Goal: Task Accomplishment & Management: Use online tool/utility

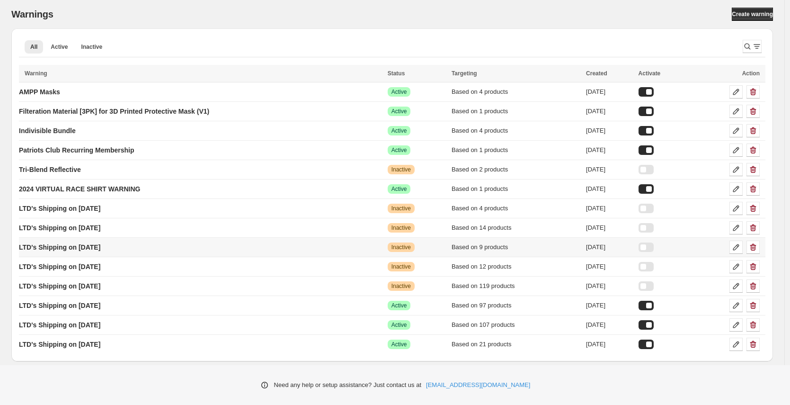
scroll to position [46, 0]
click at [756, 207] on icon "button" at bounding box center [753, 207] width 6 height 7
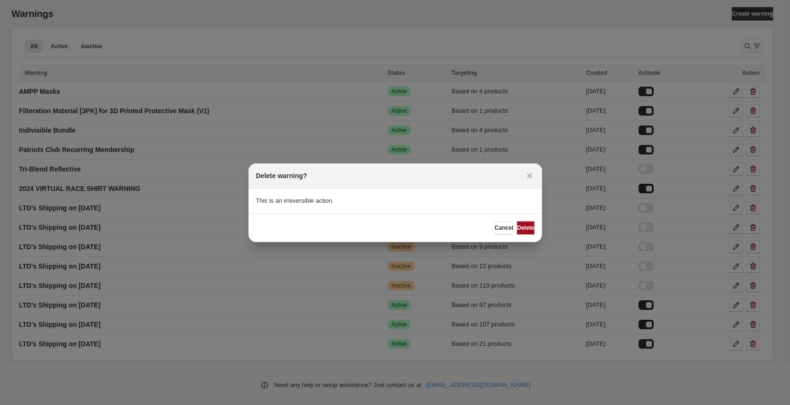
click at [527, 229] on span "Delete" at bounding box center [525, 228] width 17 height 8
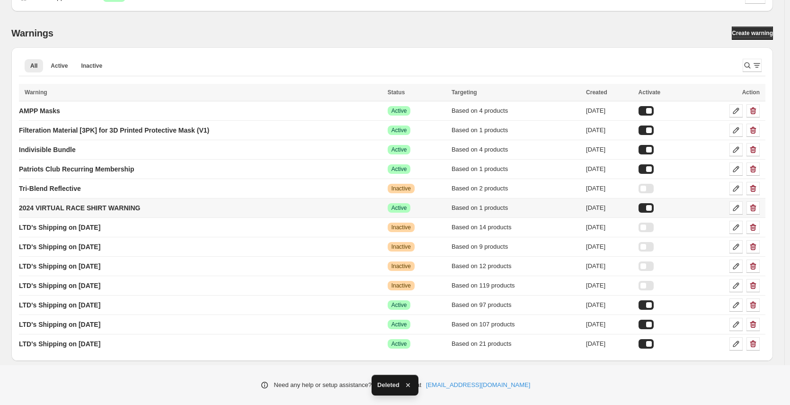
scroll to position [27, 0]
click at [758, 228] on icon "button" at bounding box center [752, 226] width 9 height 9
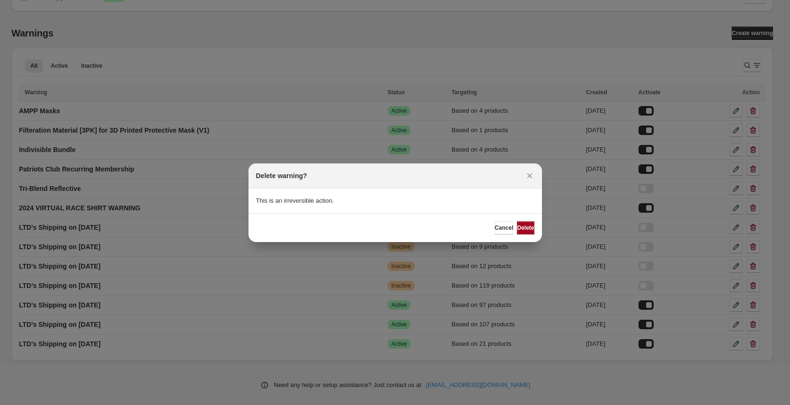
click at [525, 226] on span "Delete" at bounding box center [525, 228] width 17 height 8
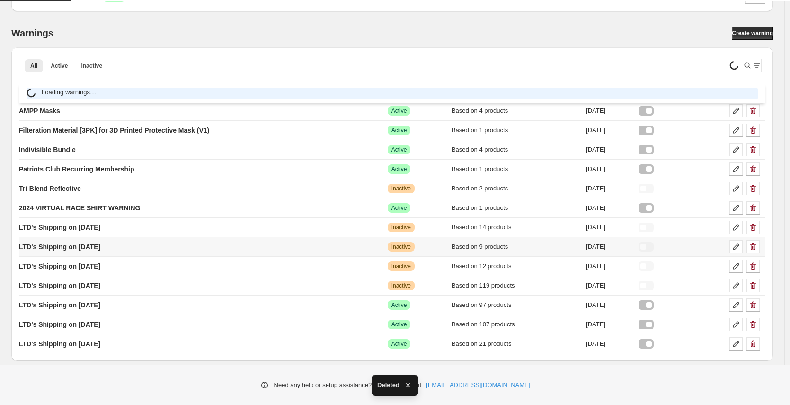
scroll to position [7, 0]
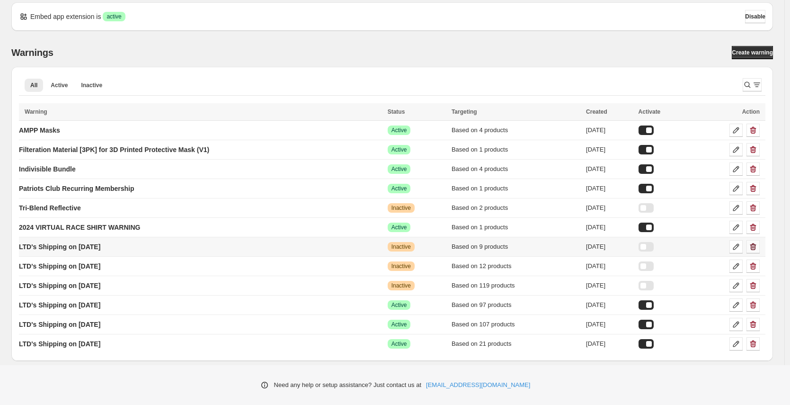
click at [758, 246] on icon "button" at bounding box center [752, 246] width 9 height 9
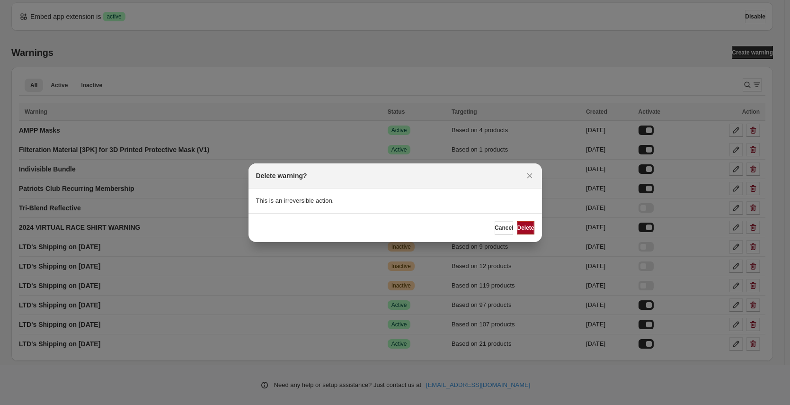
click at [528, 228] on button "Delete" at bounding box center [525, 227] width 17 height 13
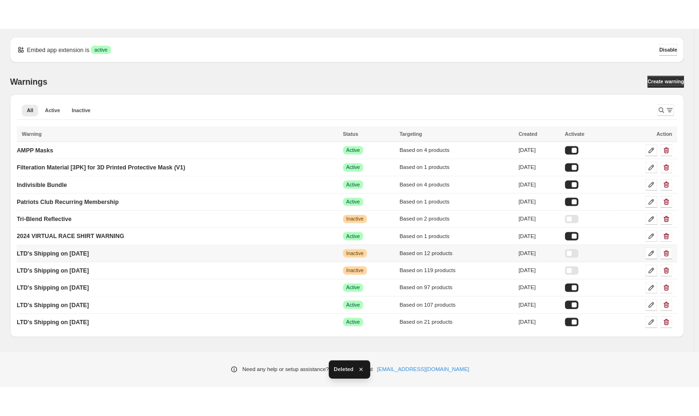
scroll to position [0, 0]
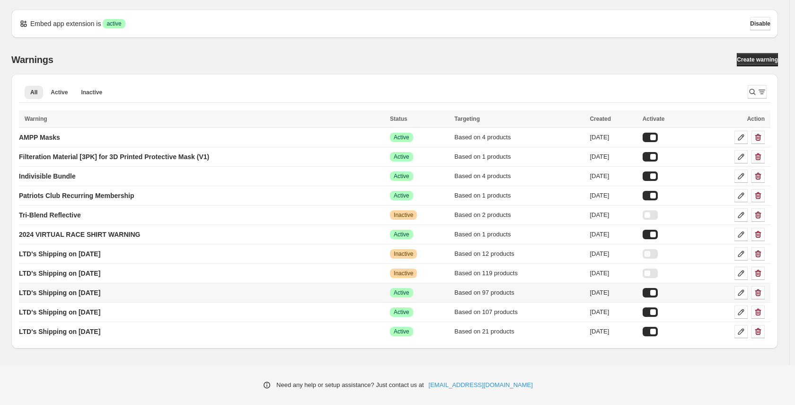
click at [658, 293] on div at bounding box center [650, 292] width 15 height 9
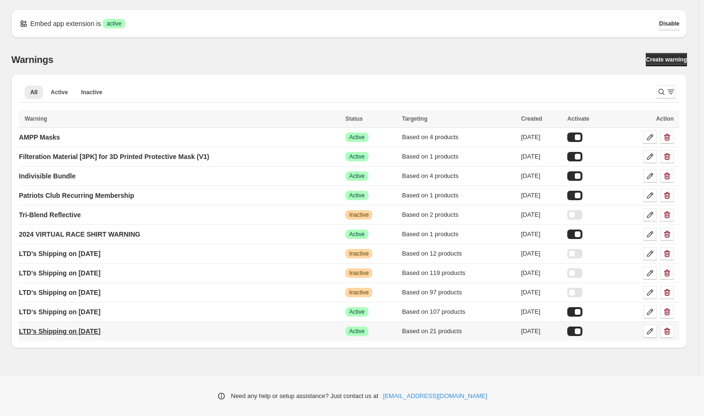
click at [92, 333] on p "LTD's Shipping on 10/17/25" at bounding box center [59, 331] width 81 height 9
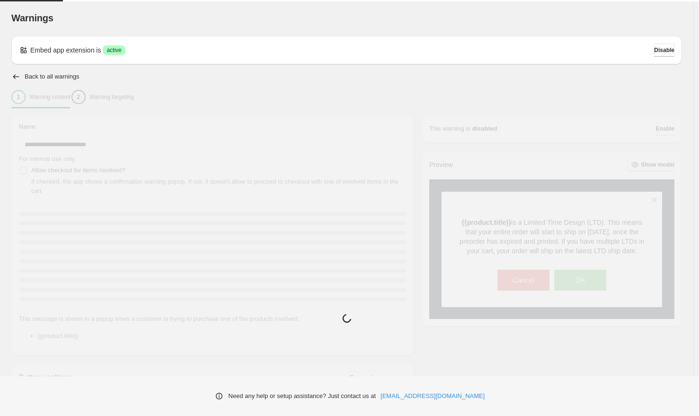
type input "**********"
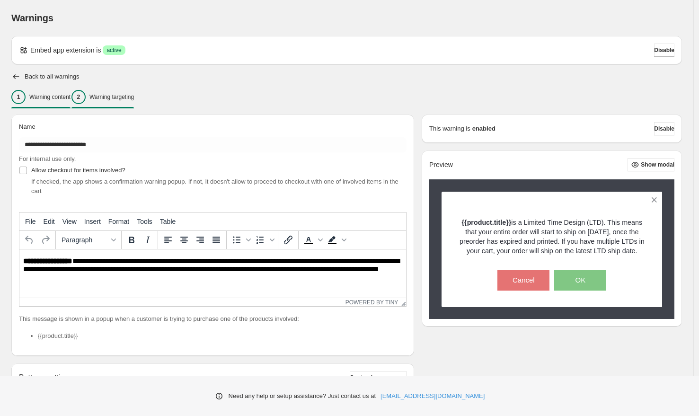
click at [133, 96] on p "Warning targeting" at bounding box center [111, 97] width 44 height 8
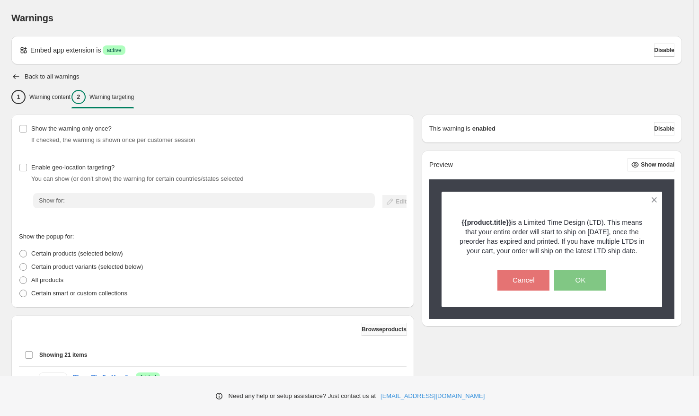
click at [382, 327] on span "Browse products" at bounding box center [384, 330] width 45 height 8
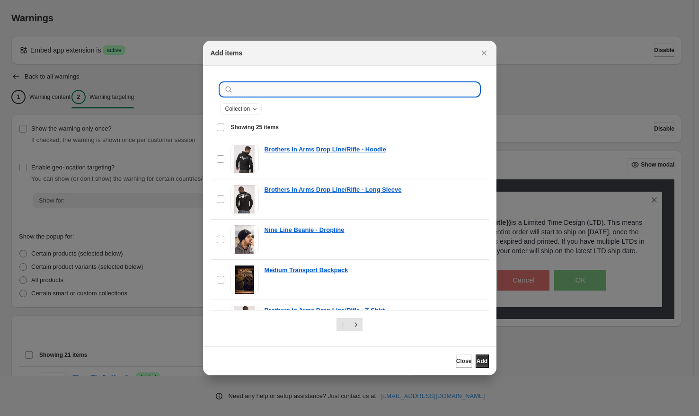
click at [247, 91] on input ":r22:" at bounding box center [357, 89] width 244 height 13
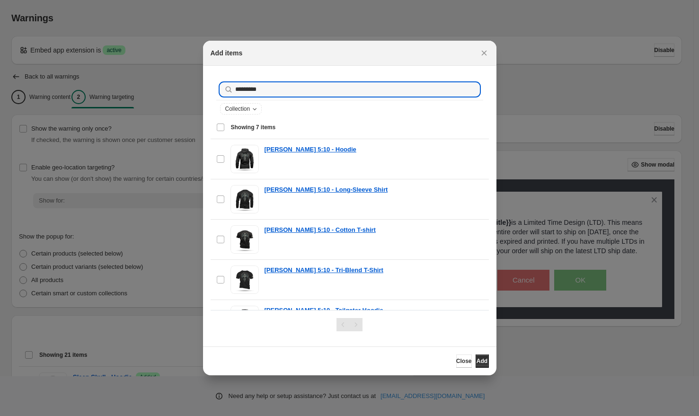
click at [251, 129] on span "Showing 7 items" at bounding box center [253, 128] width 45 height 8
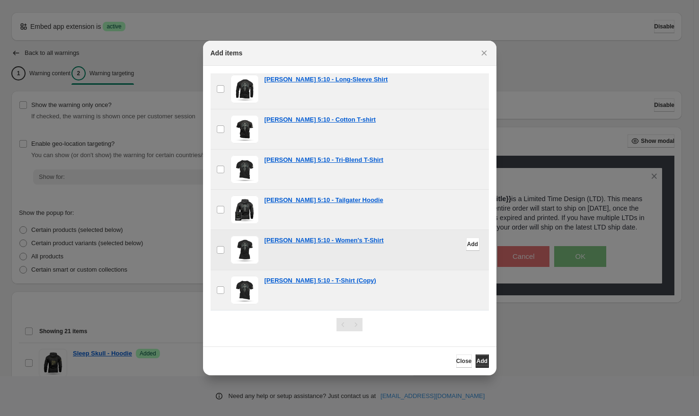
scroll to position [164, 0]
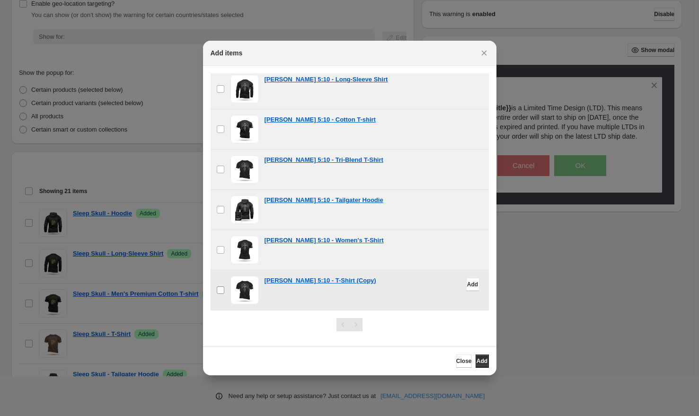
click at [224, 287] on span ":r22:" at bounding box center [220, 290] width 9 height 9
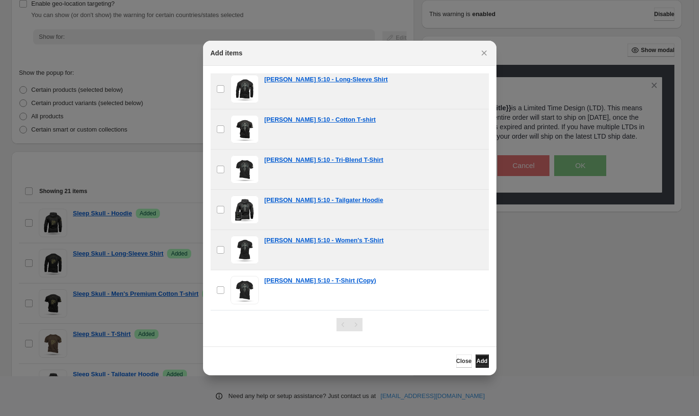
click at [481, 360] on span "Add" at bounding box center [482, 361] width 11 height 8
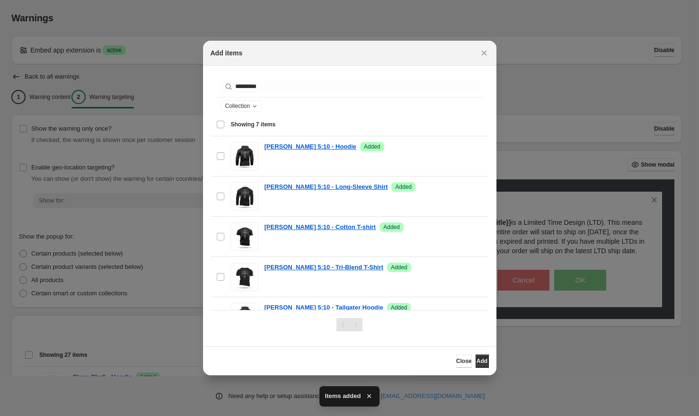
scroll to position [0, 0]
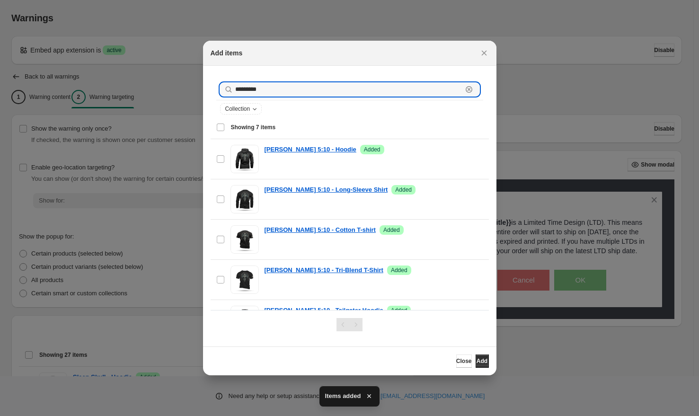
drag, startPoint x: 272, startPoint y: 91, endPoint x: 195, endPoint y: 84, distance: 77.0
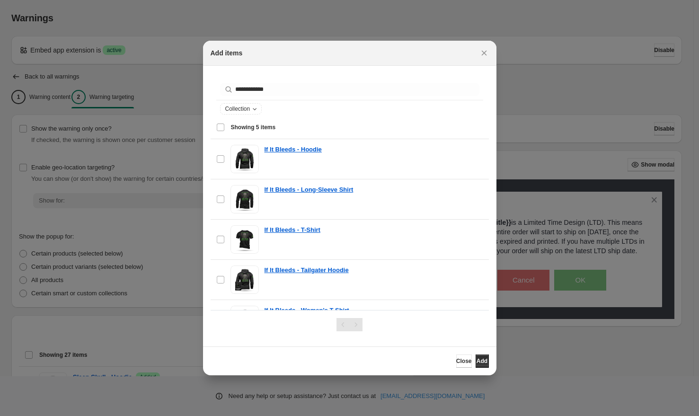
click at [221, 129] on div "Select all 5 items Showing 5 items" at bounding box center [349, 127] width 267 height 23
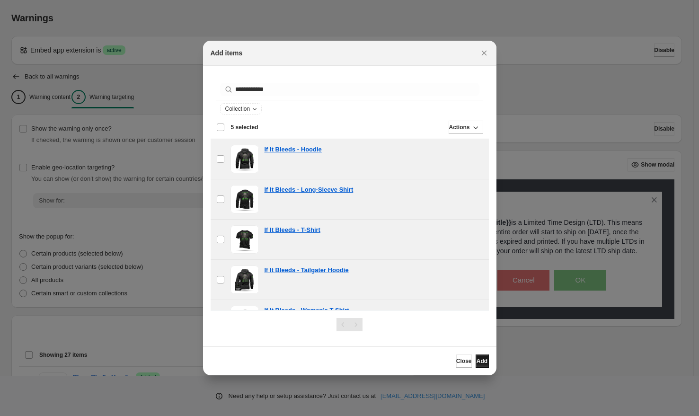
click at [477, 363] on span "Add" at bounding box center [482, 361] width 11 height 8
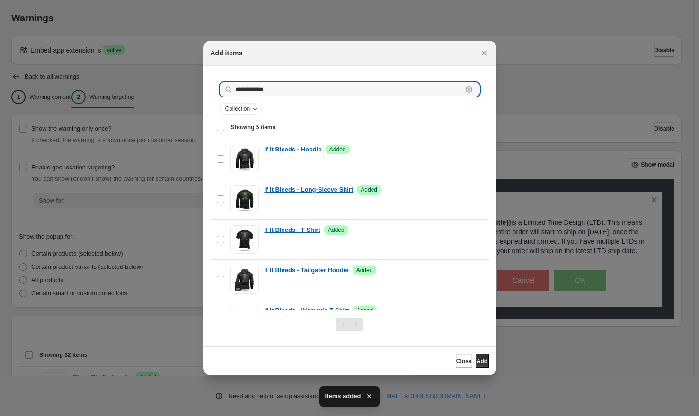
drag, startPoint x: 254, startPoint y: 91, endPoint x: 194, endPoint y: 84, distance: 60.6
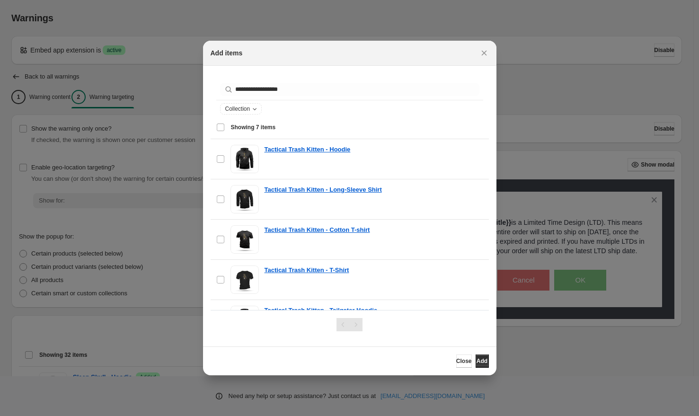
click at [223, 127] on div "Select all 7 items Showing 7 items" at bounding box center [349, 127] width 267 height 23
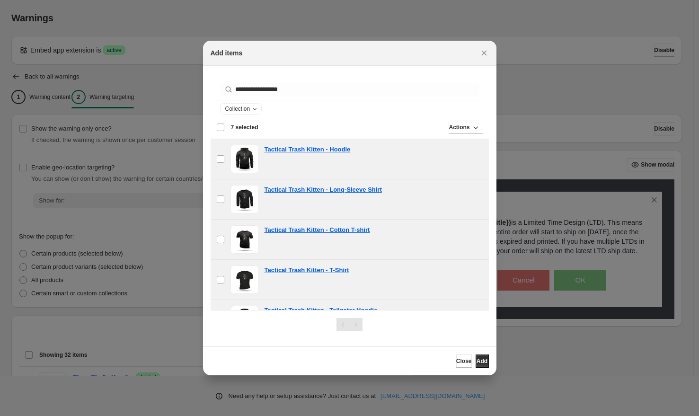
drag, startPoint x: 479, startPoint y: 363, endPoint x: 341, endPoint y: 315, distance: 146.7
click at [479, 362] on span "Add" at bounding box center [482, 361] width 11 height 8
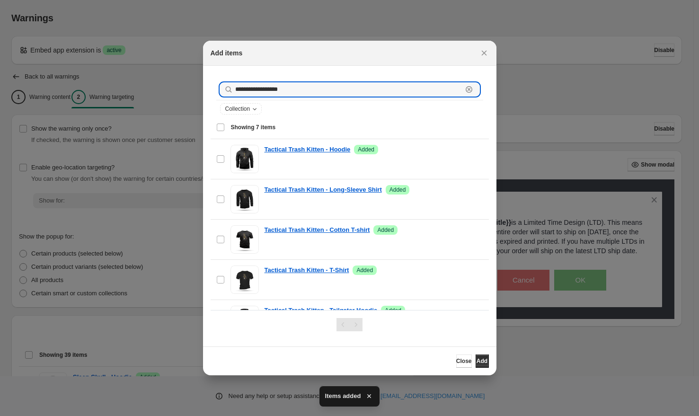
drag, startPoint x: 285, startPoint y: 90, endPoint x: 211, endPoint y: 87, distance: 74.4
click at [211, 87] on div "**********" at bounding box center [350, 98] width 278 height 50
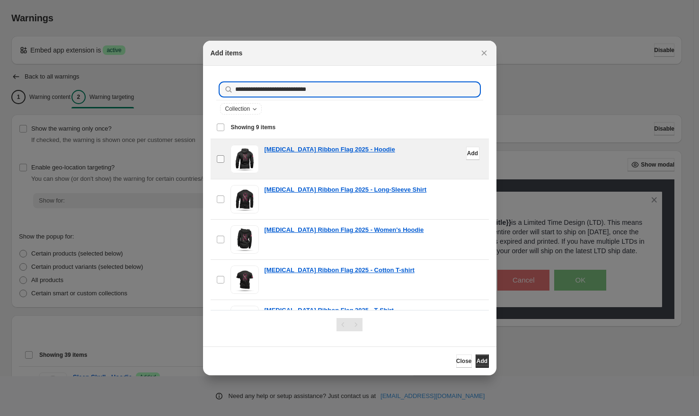
drag, startPoint x: 219, startPoint y: 127, endPoint x: 230, endPoint y: 139, distance: 15.7
click at [219, 127] on div "Select all 9 items Showing 9 items" at bounding box center [349, 127] width 267 height 23
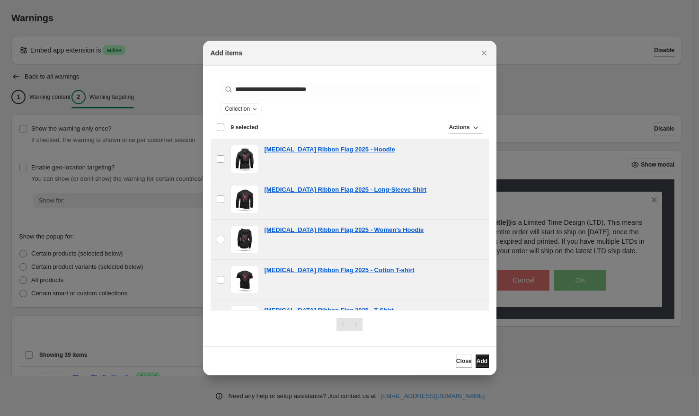
click at [478, 360] on span "Add" at bounding box center [482, 361] width 11 height 8
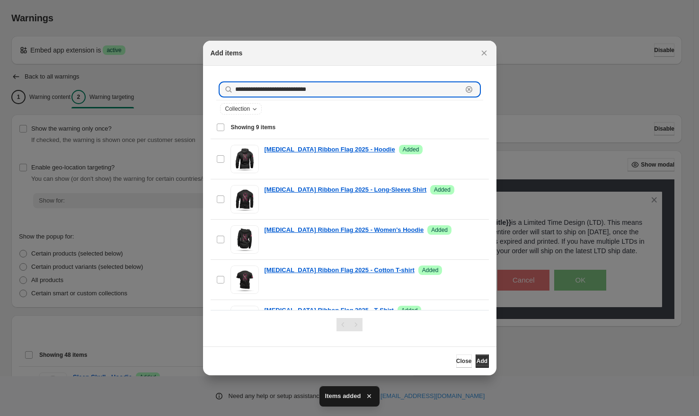
drag, startPoint x: 329, startPoint y: 89, endPoint x: 223, endPoint y: 88, distance: 106.5
click at [223, 88] on div "**********" at bounding box center [349, 89] width 259 height 13
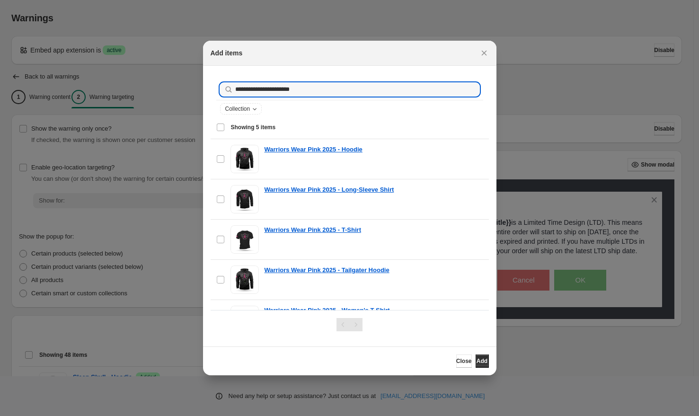
click at [240, 128] on span "Showing 5 items" at bounding box center [253, 128] width 45 height 8
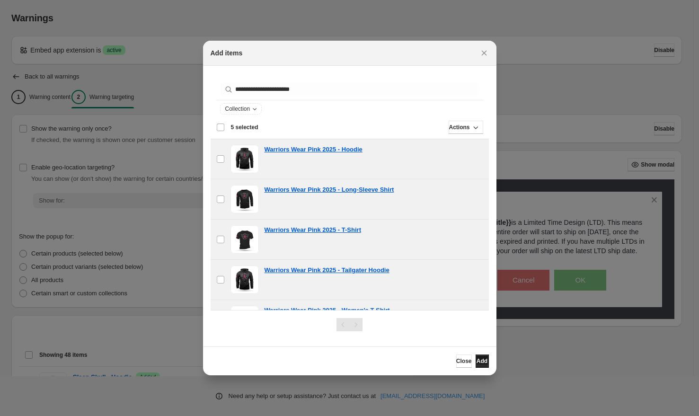
click at [478, 361] on span "Add" at bounding box center [482, 361] width 11 height 8
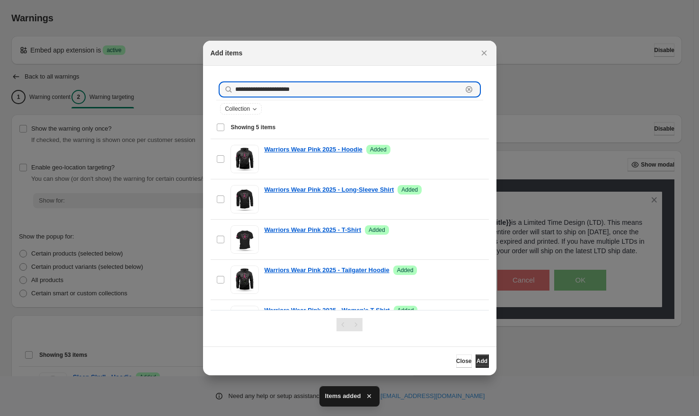
drag, startPoint x: 294, startPoint y: 87, endPoint x: 223, endPoint y: 81, distance: 71.7
click at [223, 81] on div "**********" at bounding box center [349, 89] width 267 height 21
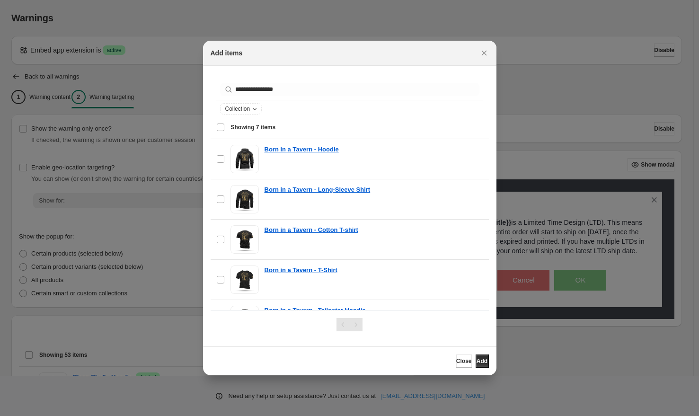
click at [250, 129] on span "Showing 7 items" at bounding box center [253, 128] width 45 height 8
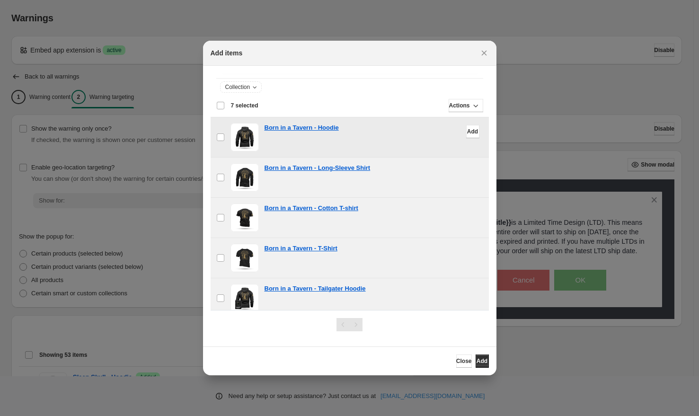
scroll to position [110, 0]
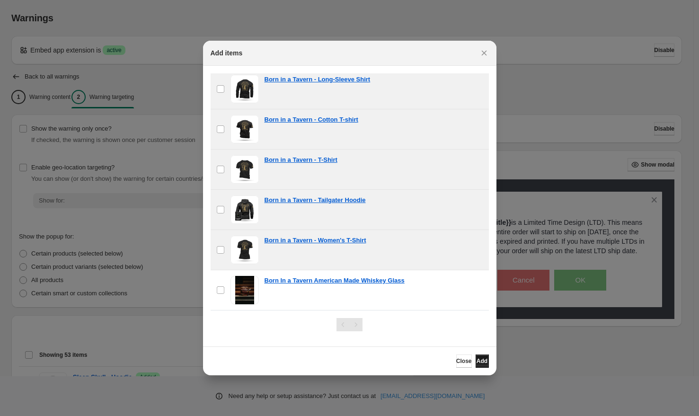
click at [477, 361] on span "Add" at bounding box center [482, 361] width 11 height 8
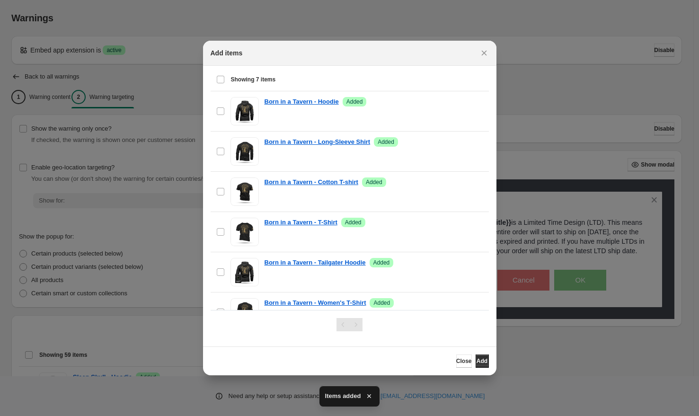
scroll to position [0, 0]
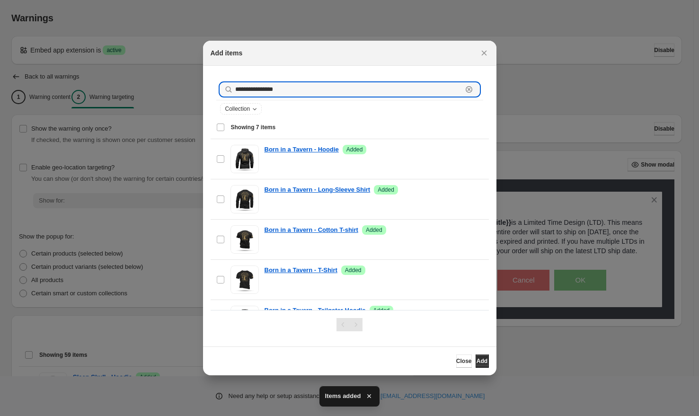
drag, startPoint x: 319, startPoint y: 92, endPoint x: 223, endPoint y: 83, distance: 96.0
click at [224, 85] on div "**********" at bounding box center [349, 89] width 259 height 13
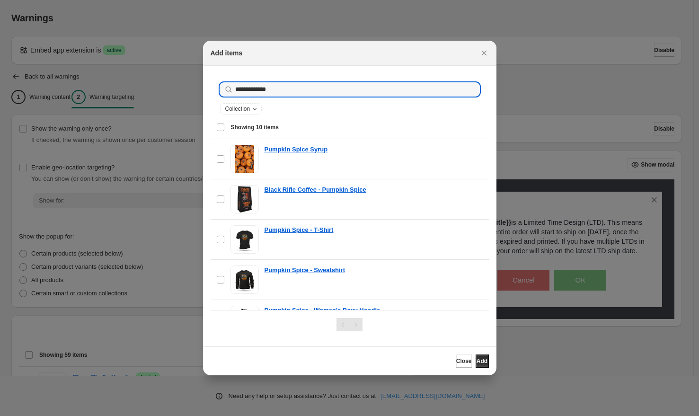
click at [266, 129] on span "Showing 10 items" at bounding box center [255, 128] width 48 height 8
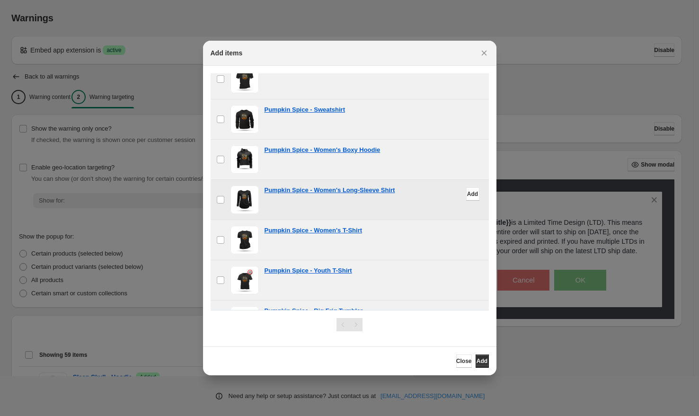
scroll to position [231, 0]
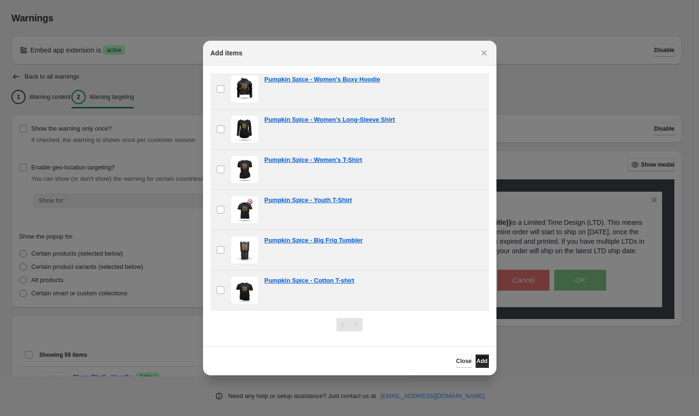
click at [477, 359] on span "Add" at bounding box center [482, 361] width 11 height 8
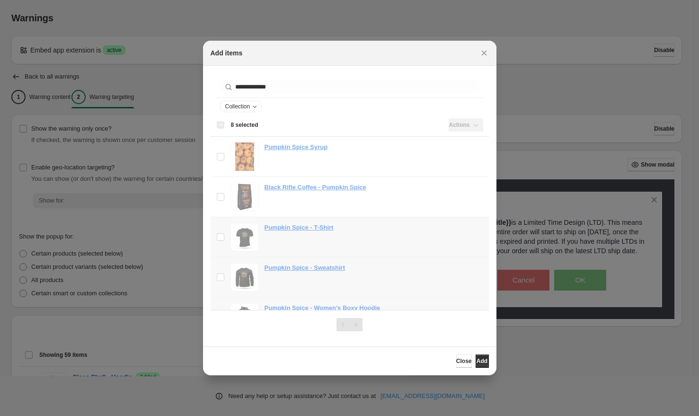
scroll to position [0, 0]
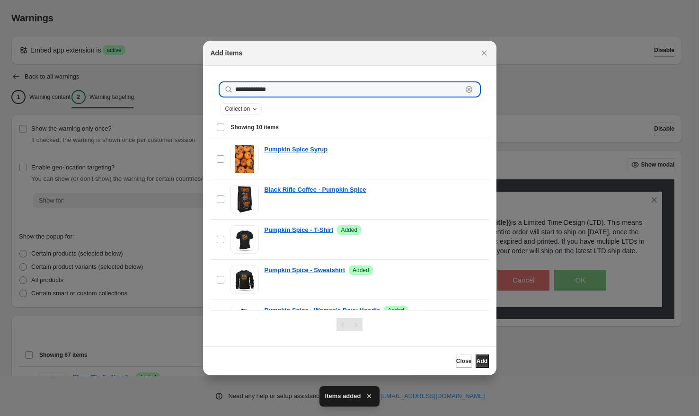
drag, startPoint x: 282, startPoint y: 88, endPoint x: 220, endPoint y: 84, distance: 62.6
click at [221, 84] on div "**********" at bounding box center [349, 89] width 259 height 13
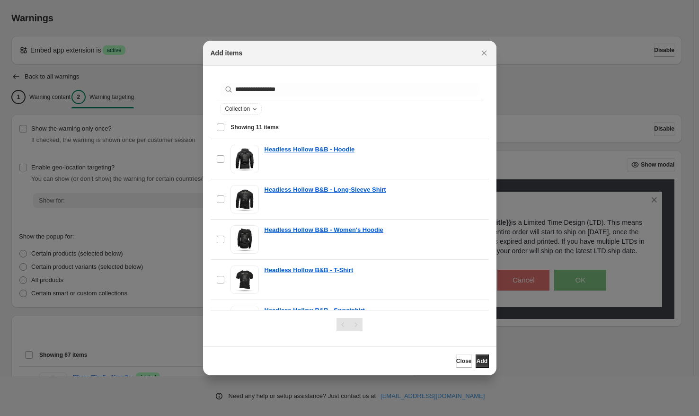
click at [222, 126] on div "Select all 11 items Showing 11 items" at bounding box center [349, 127] width 267 height 23
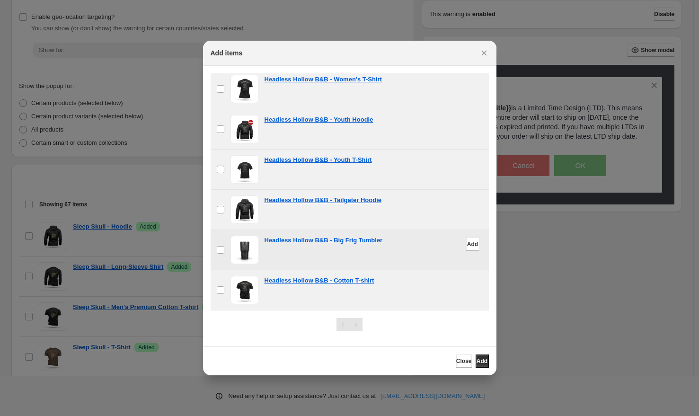
scroll to position [248, 0]
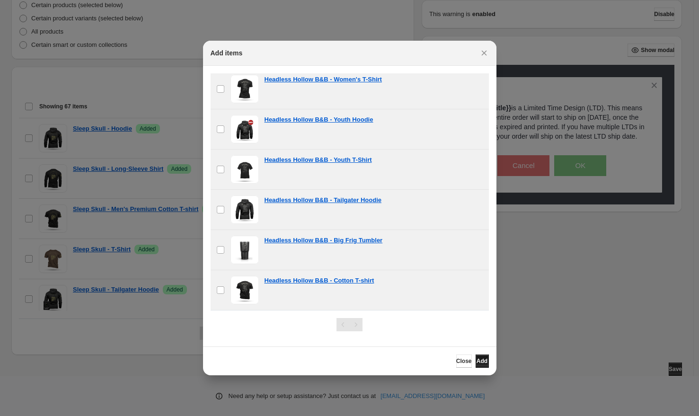
click at [477, 362] on span "Add" at bounding box center [482, 361] width 11 height 8
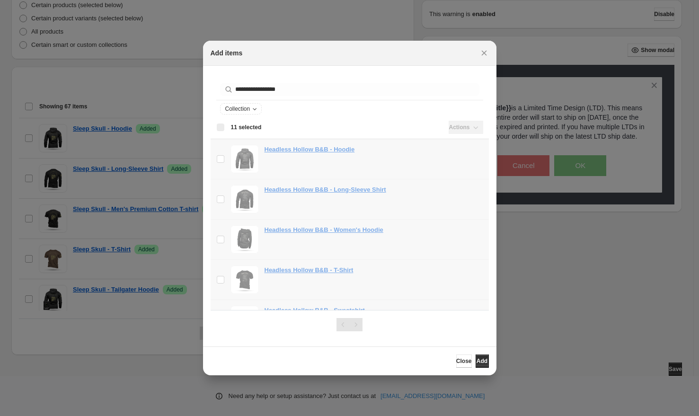
scroll to position [0, 0]
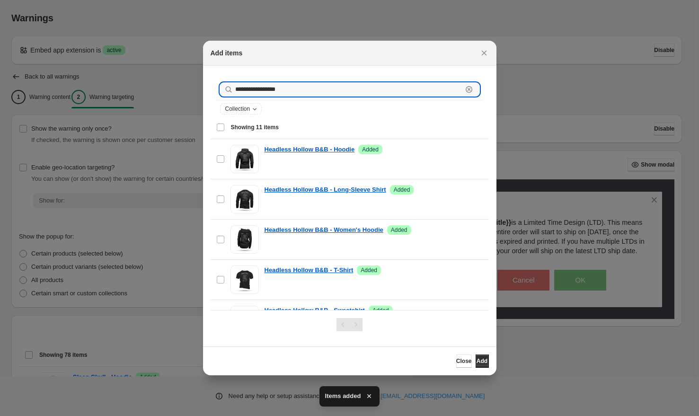
drag, startPoint x: 292, startPoint y: 90, endPoint x: 211, endPoint y: 84, distance: 81.1
click at [214, 85] on div "**********" at bounding box center [350, 98] width 278 height 50
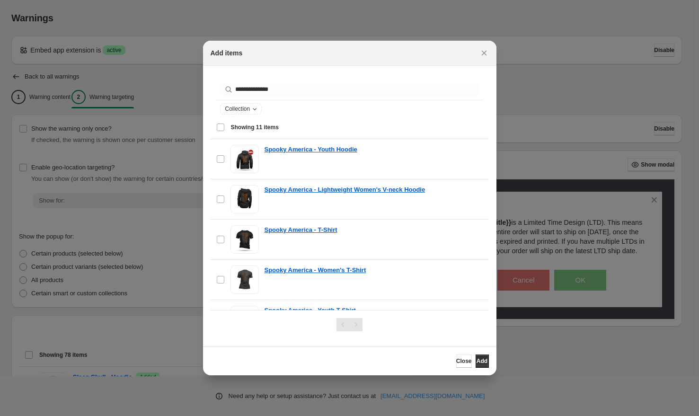
click at [221, 127] on div "Select all 11 items Showing 11 items" at bounding box center [349, 127] width 267 height 23
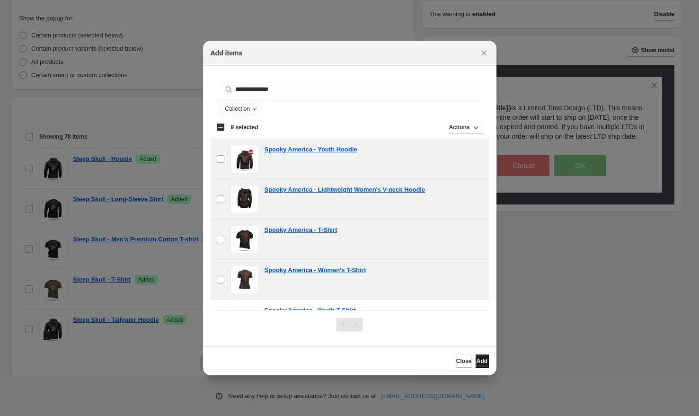
click at [477, 359] on span "Add" at bounding box center [482, 361] width 11 height 8
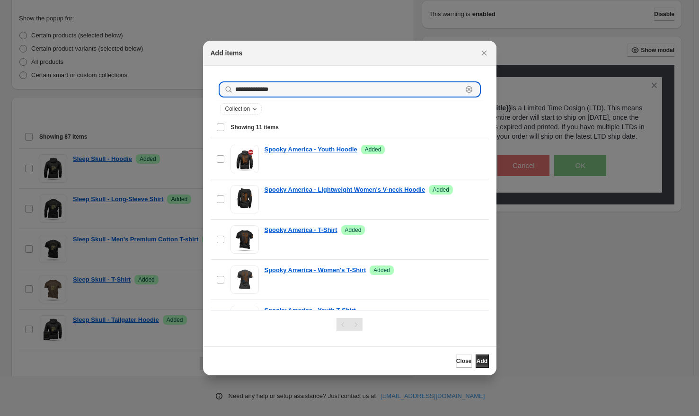
drag, startPoint x: 291, startPoint y: 94, endPoint x: 198, endPoint y: 82, distance: 93.5
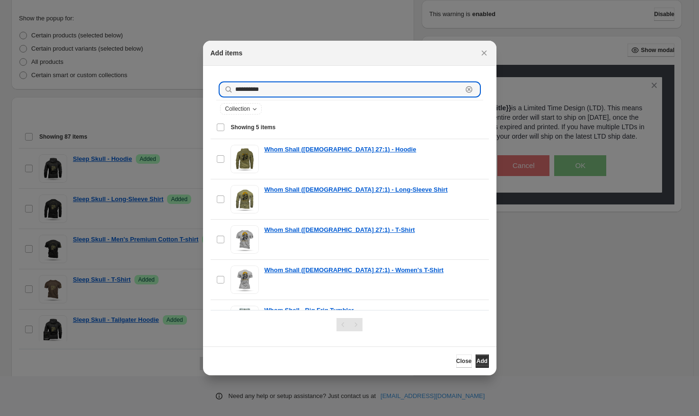
type input "**********"
drag, startPoint x: 223, startPoint y: 131, endPoint x: 213, endPoint y: 129, distance: 10.2
click at [223, 132] on div "Select all 5 items Showing 5 items" at bounding box center [349, 127] width 267 height 23
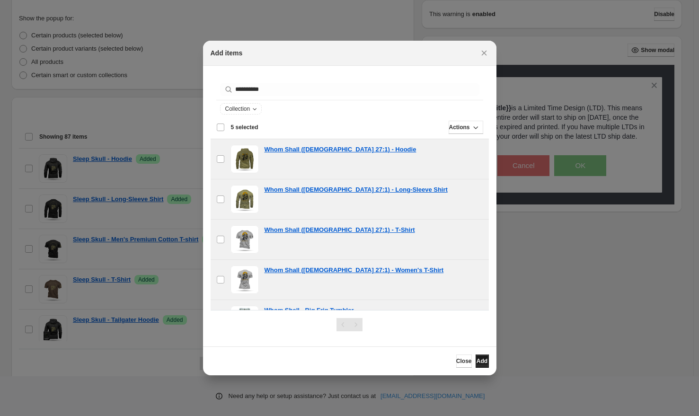
click at [477, 360] on span "Add" at bounding box center [482, 361] width 11 height 8
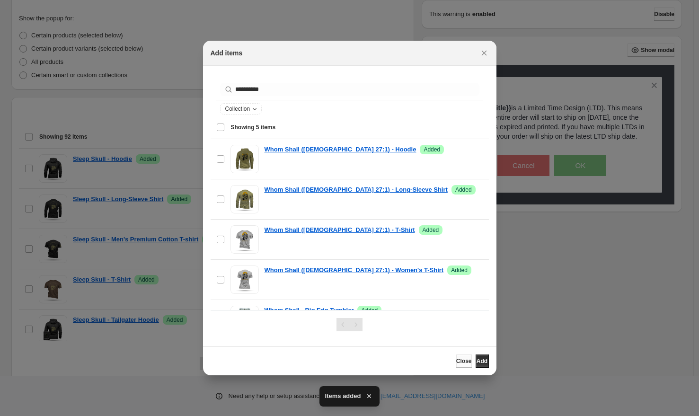
click at [456, 362] on span "Close" at bounding box center [464, 361] width 16 height 8
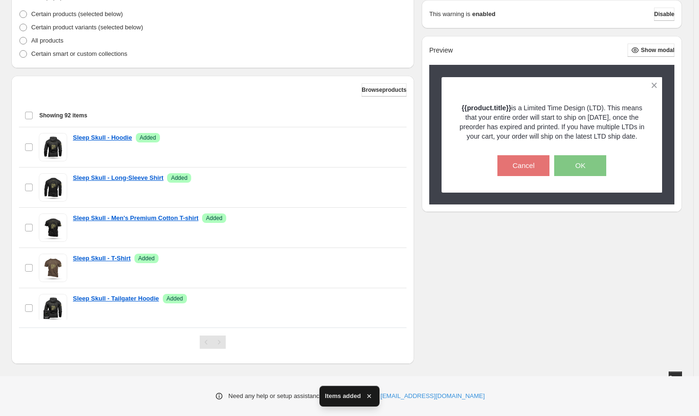
scroll to position [248, 0]
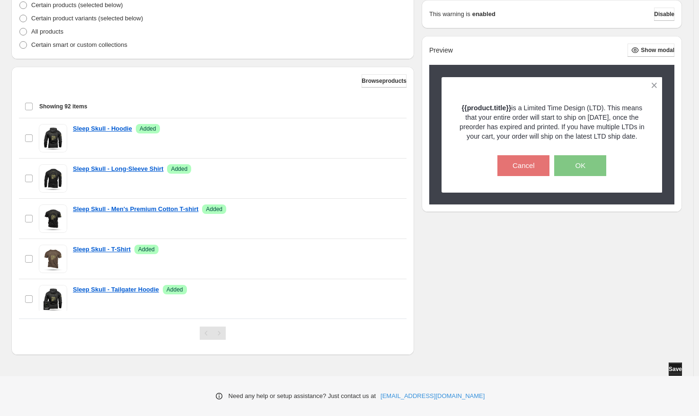
click at [677, 369] on span "Save" at bounding box center [675, 369] width 13 height 8
